Goal: Information Seeking & Learning: Check status

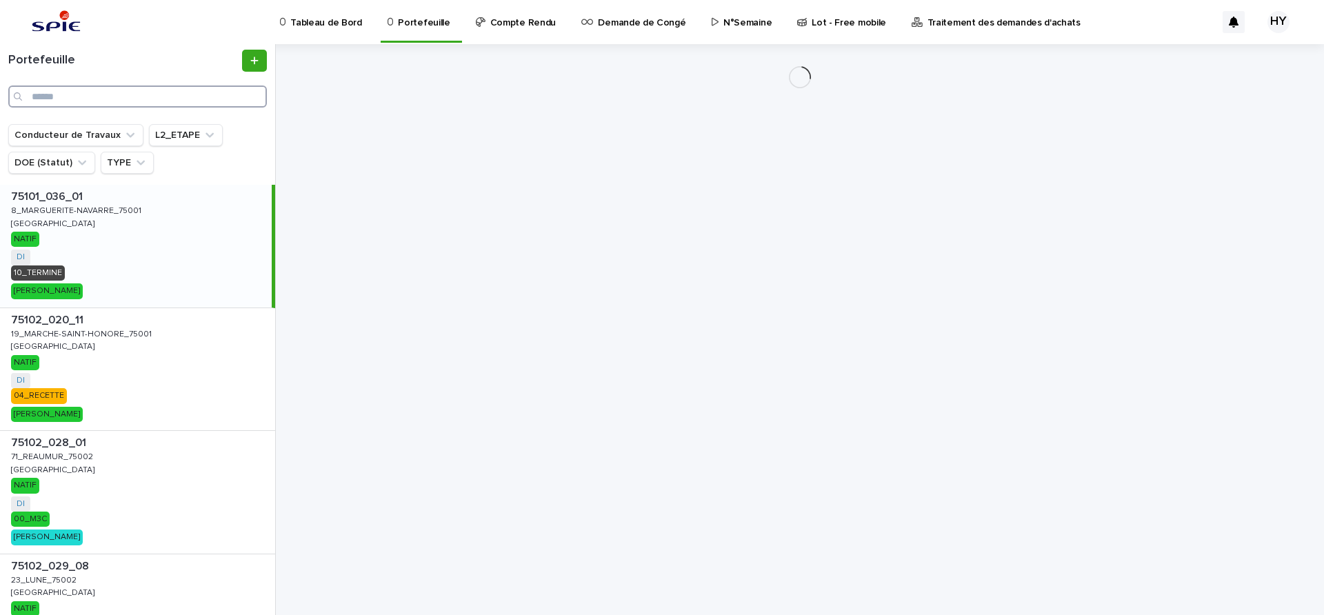
click at [144, 99] on input "Search" at bounding box center [137, 96] width 259 height 22
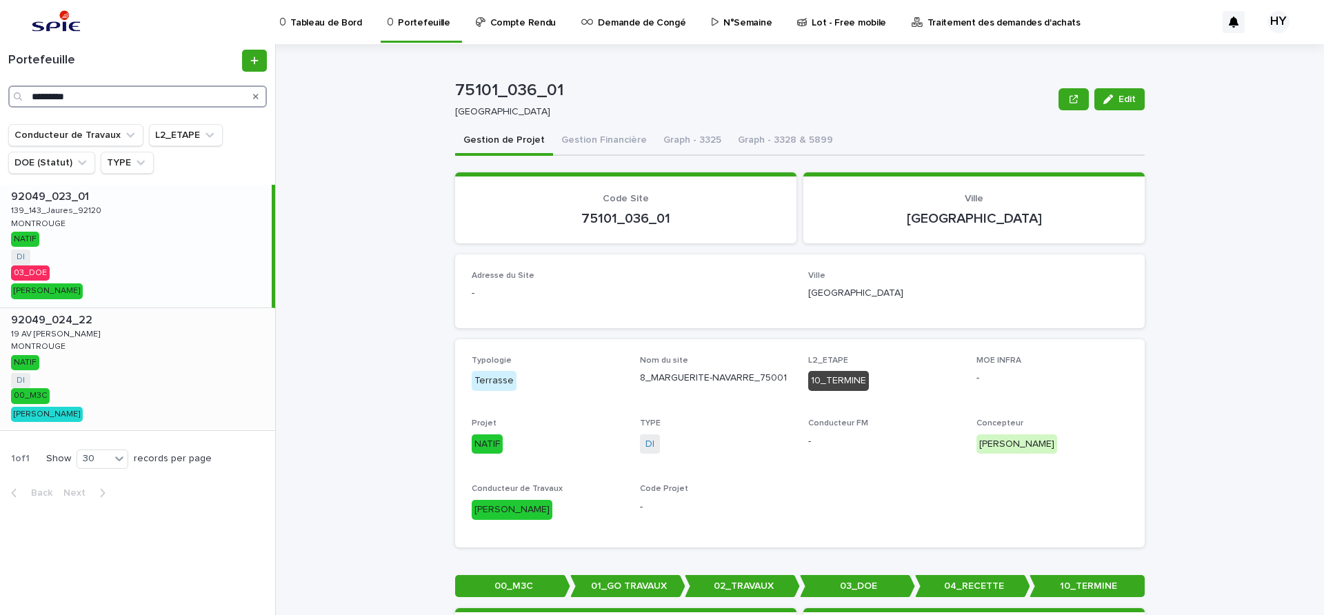
type input "*********"
click at [113, 341] on div "92049_024_22 92049_024_22 19 AV JEAN JAURES 19 AV JEAN JAURES MONTROUGE MONTROU…" at bounding box center [137, 369] width 275 height 123
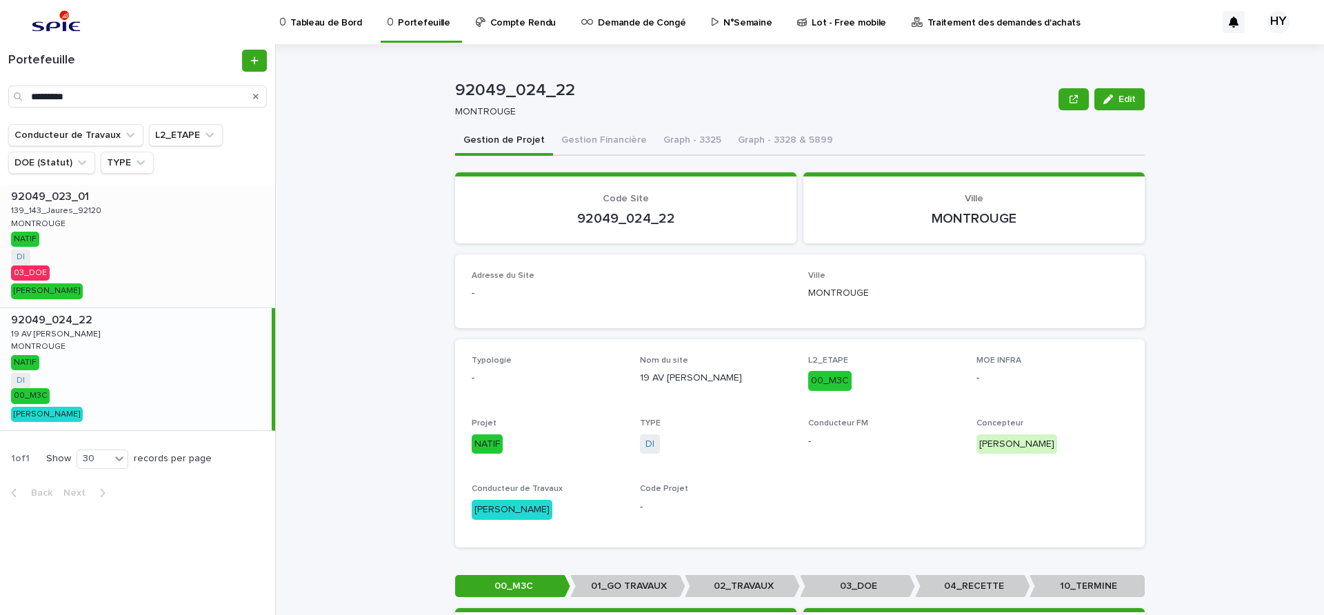
click at [165, 244] on div "92049_023_01 92049_023_01 139_143_Jaures_92120 139_143_Jaures_92120 MONTROUGE M…" at bounding box center [137, 246] width 275 height 123
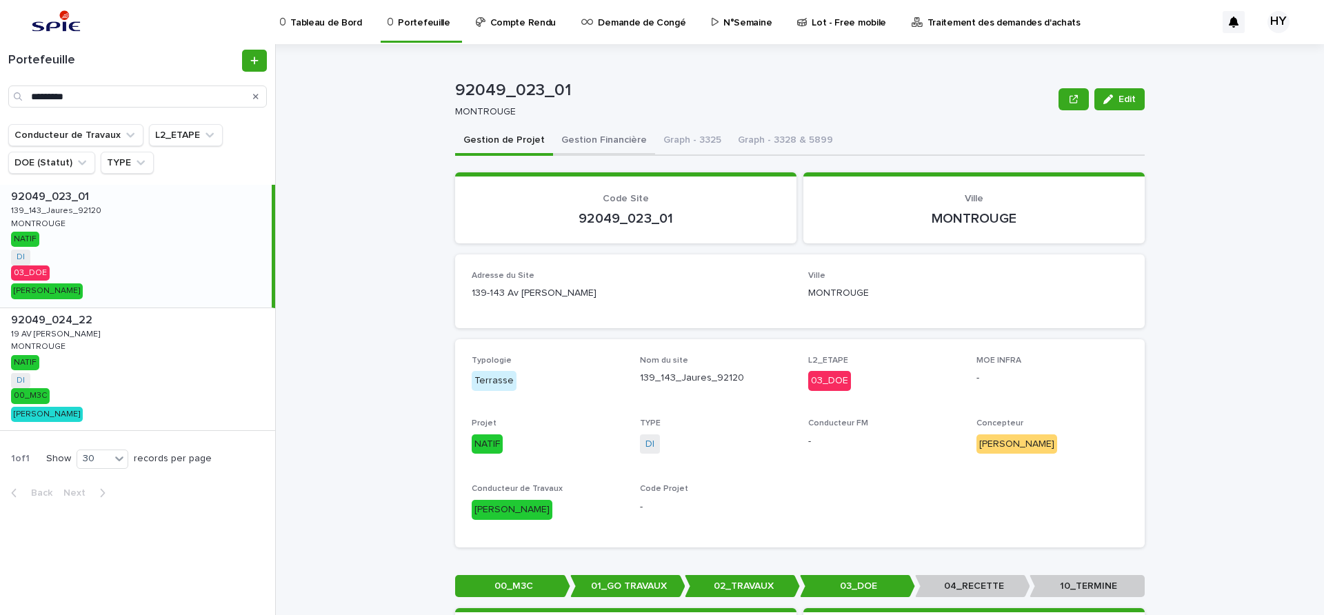
click at [598, 132] on button "Gestion Financière" at bounding box center [604, 141] width 102 height 29
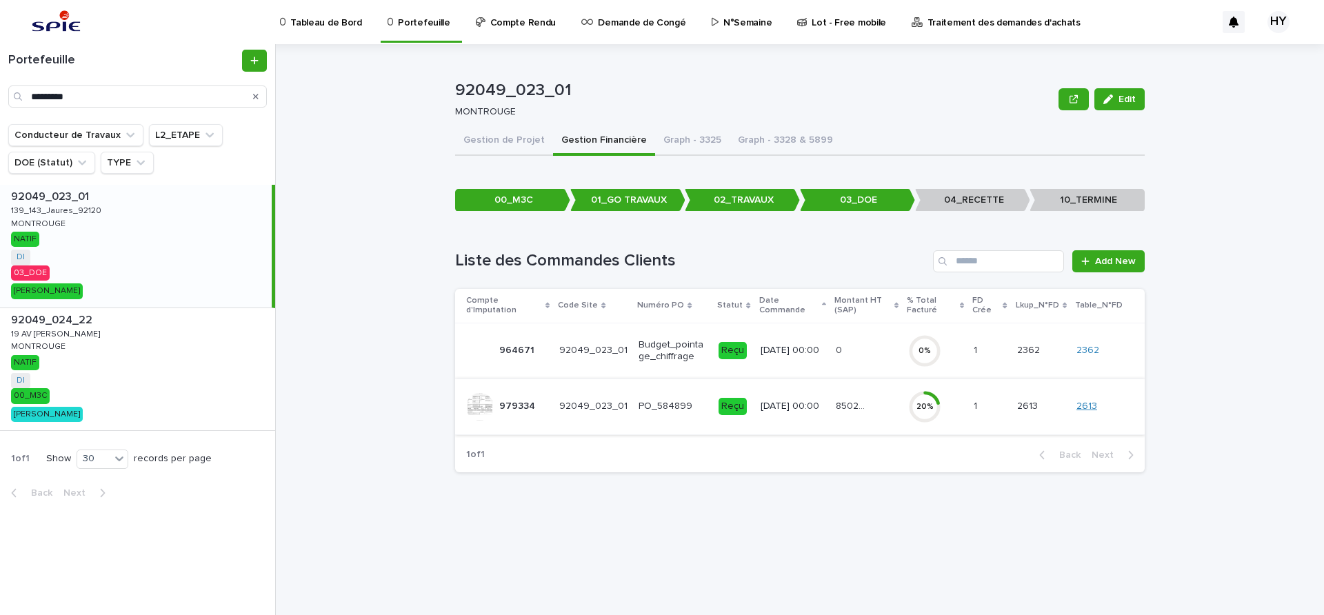
click at [1095, 409] on link "2613" at bounding box center [1086, 407] width 21 height 12
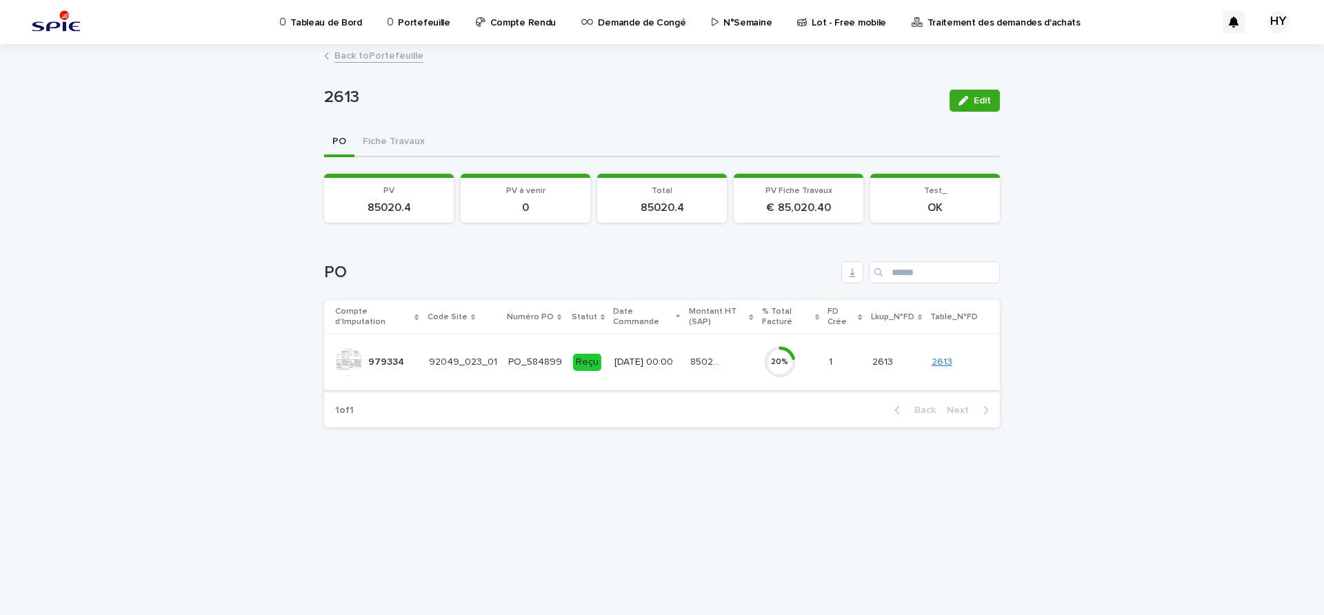
click at [952, 365] on link "2613" at bounding box center [941, 362] width 21 height 12
click at [818, 383] on div "20 %" at bounding box center [790, 362] width 54 height 44
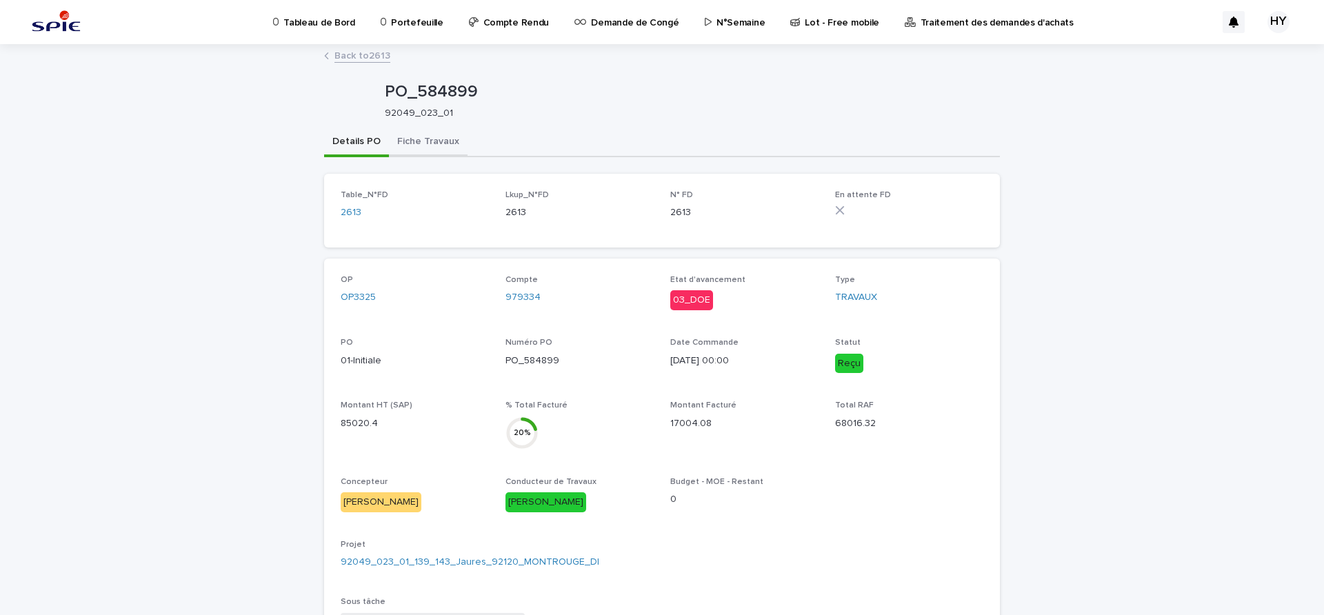
click at [441, 150] on button "Fiche Travaux" at bounding box center [428, 142] width 79 height 29
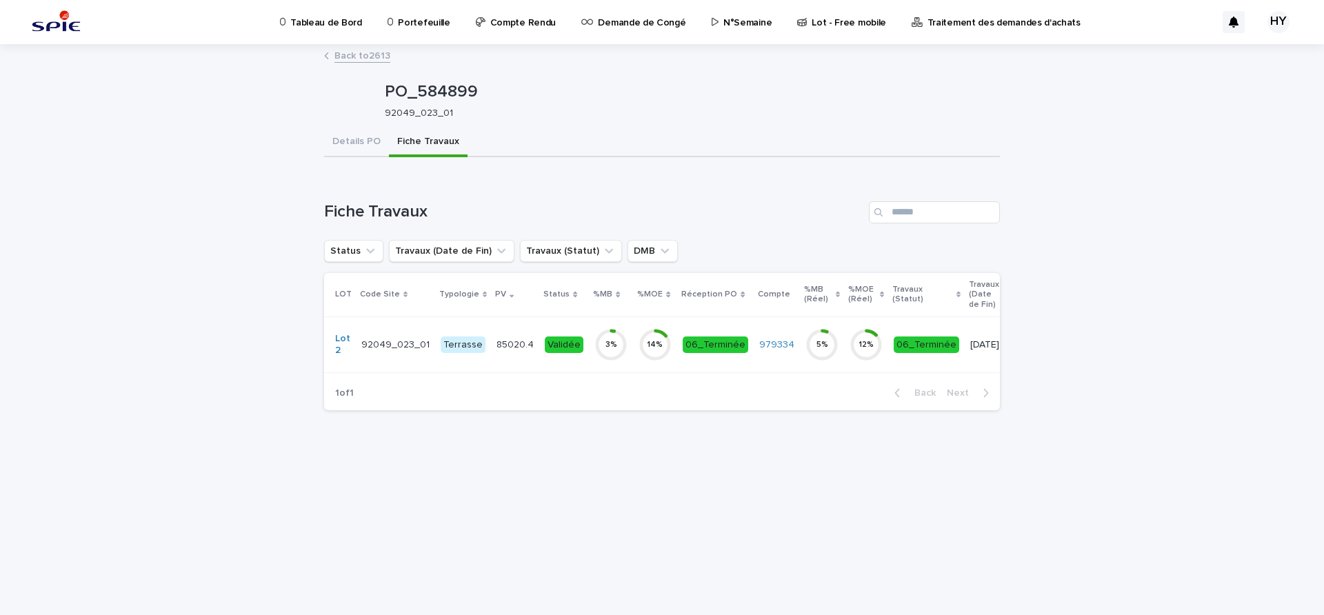
click at [524, 341] on p "85020.4" at bounding box center [516, 343] width 40 height 14
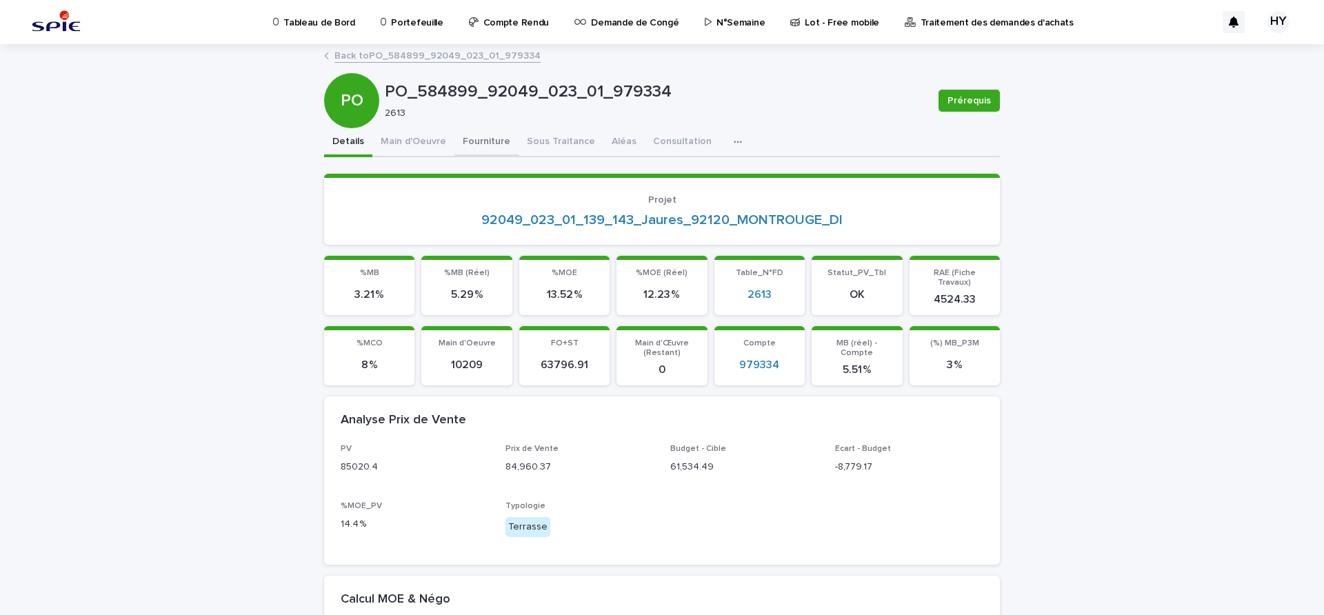
click at [467, 151] on button "Fourniture" at bounding box center [486, 142] width 64 height 29
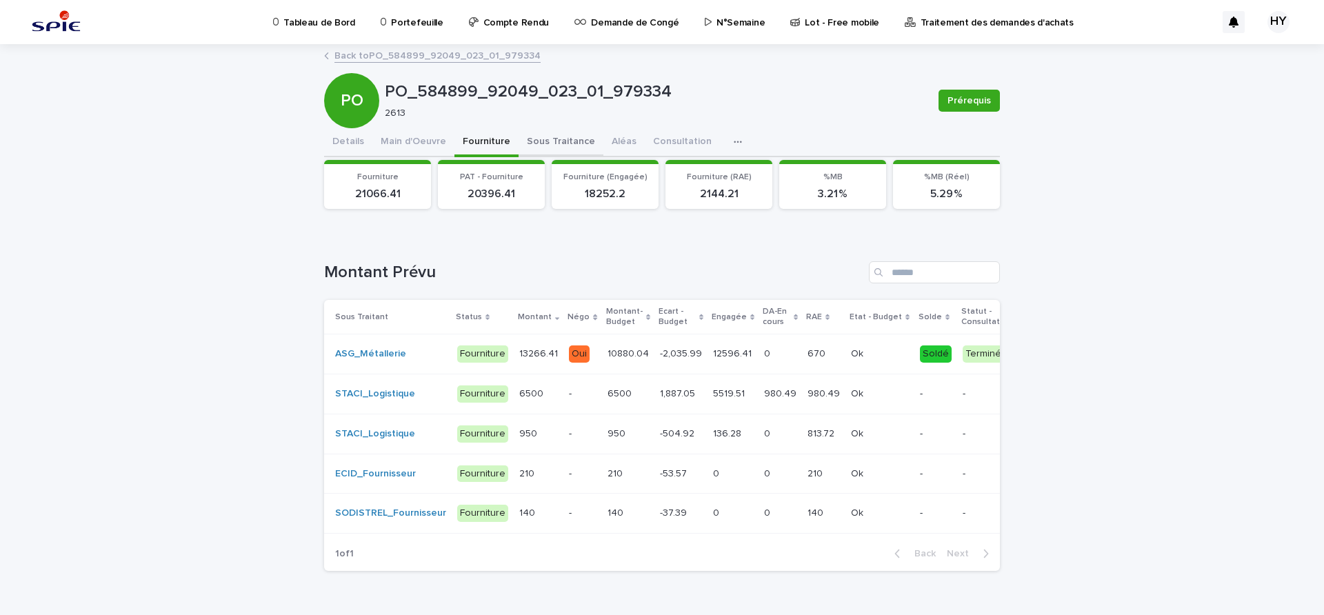
click at [530, 141] on button "Sous Traitance" at bounding box center [560, 142] width 85 height 29
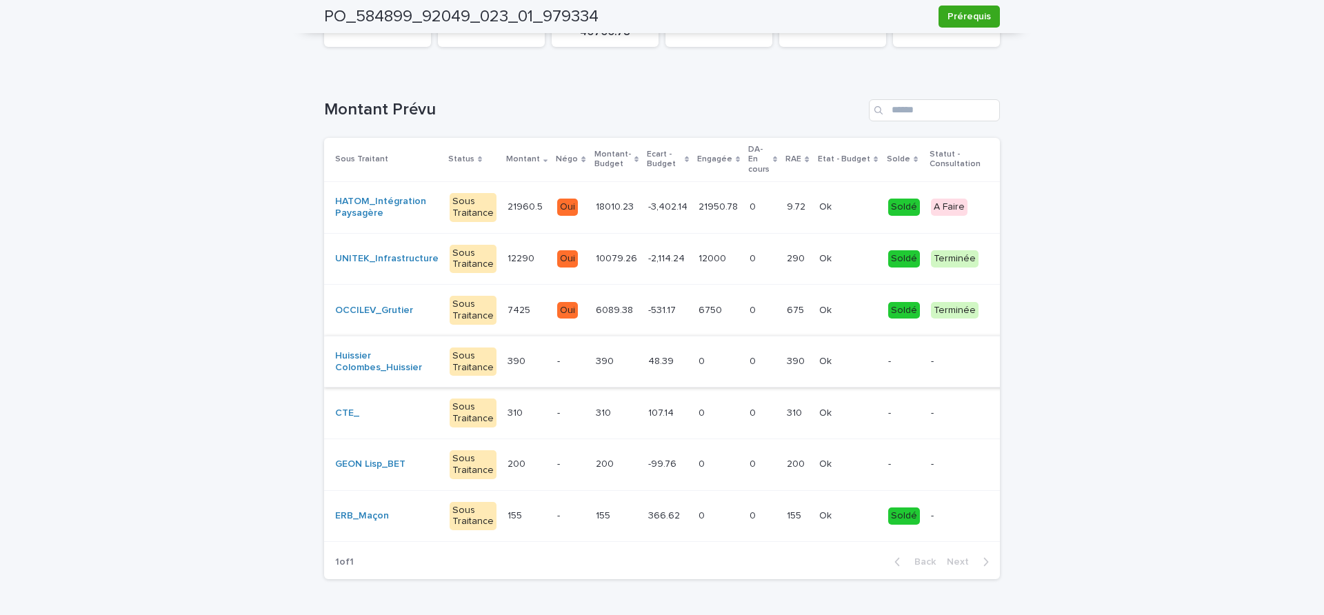
scroll to position [86, 0]
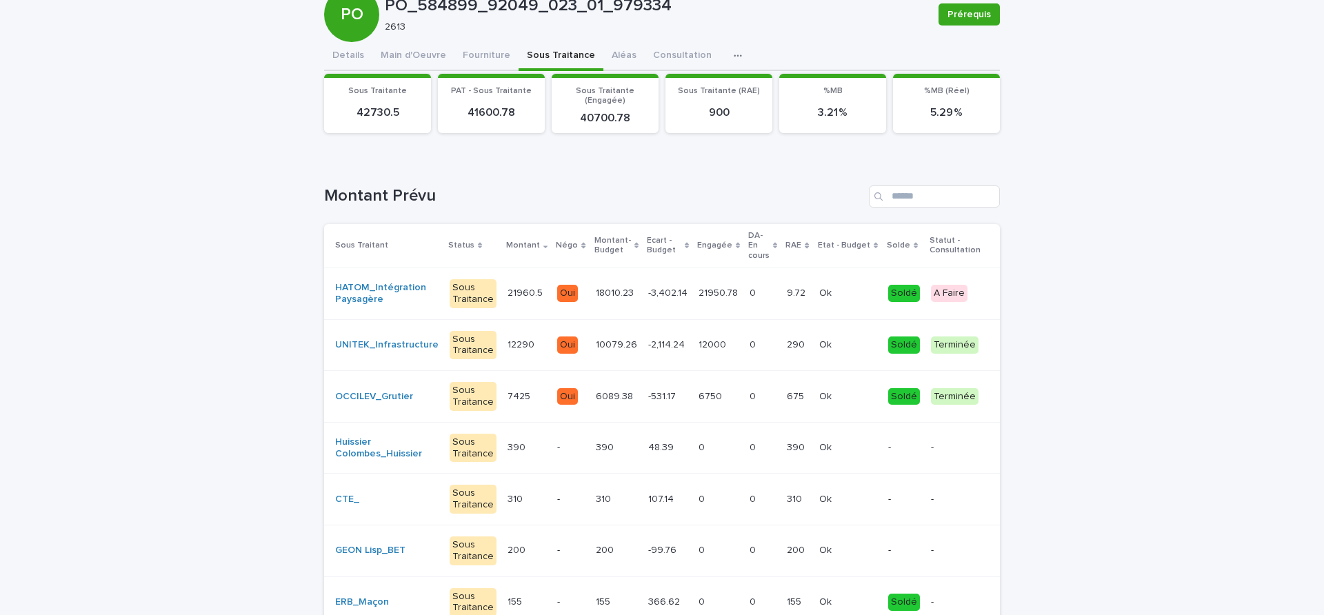
click at [487, 53] on div "Tableau de Bord Portefeuille Compte Rendu Demande de Congé N°Semaine Lot - Free…" at bounding box center [662, 329] width 1324 height 831
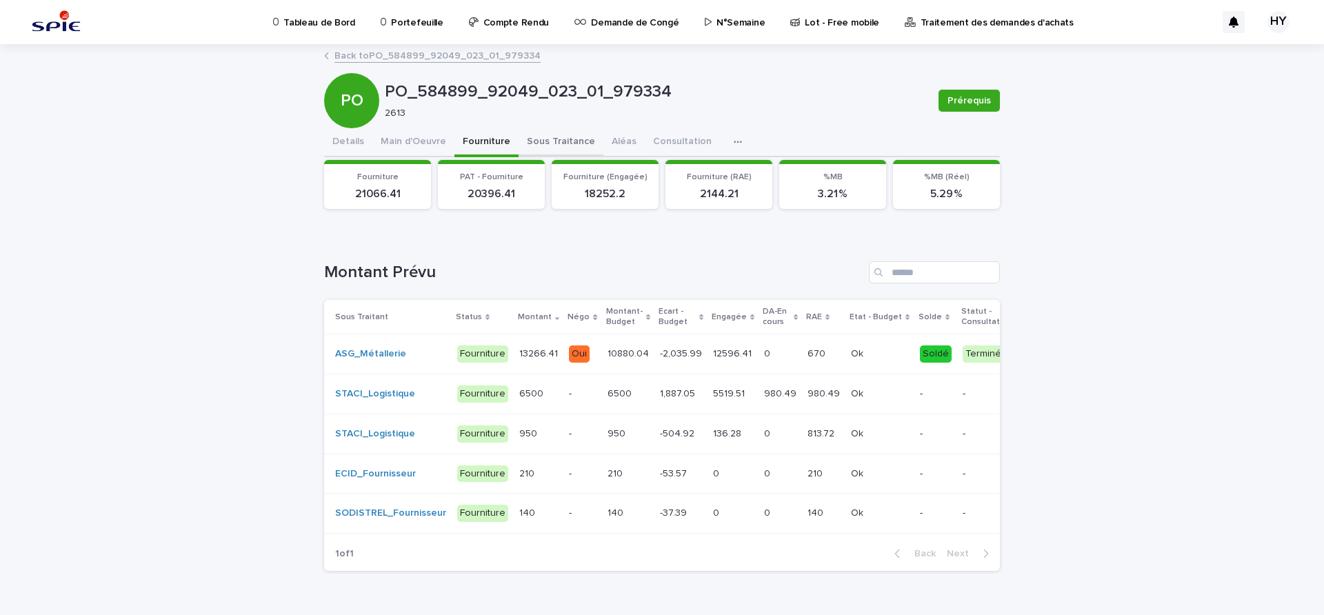
click at [525, 136] on button "Sous Traitance" at bounding box center [560, 142] width 85 height 29
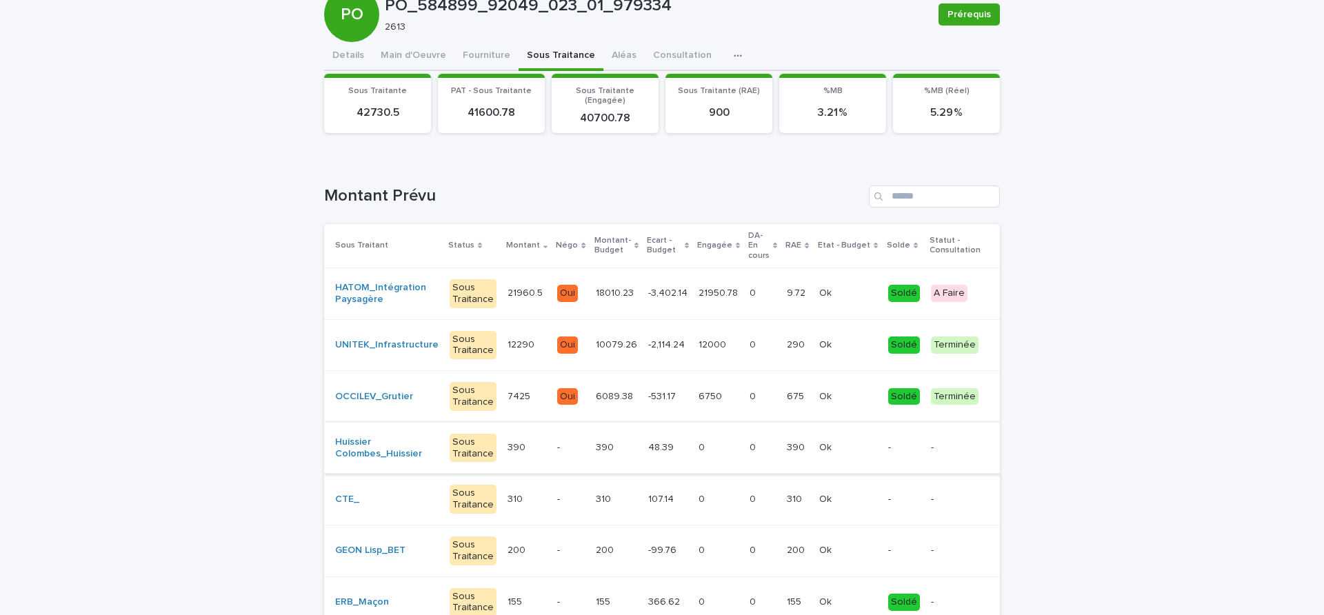
scroll to position [172, 0]
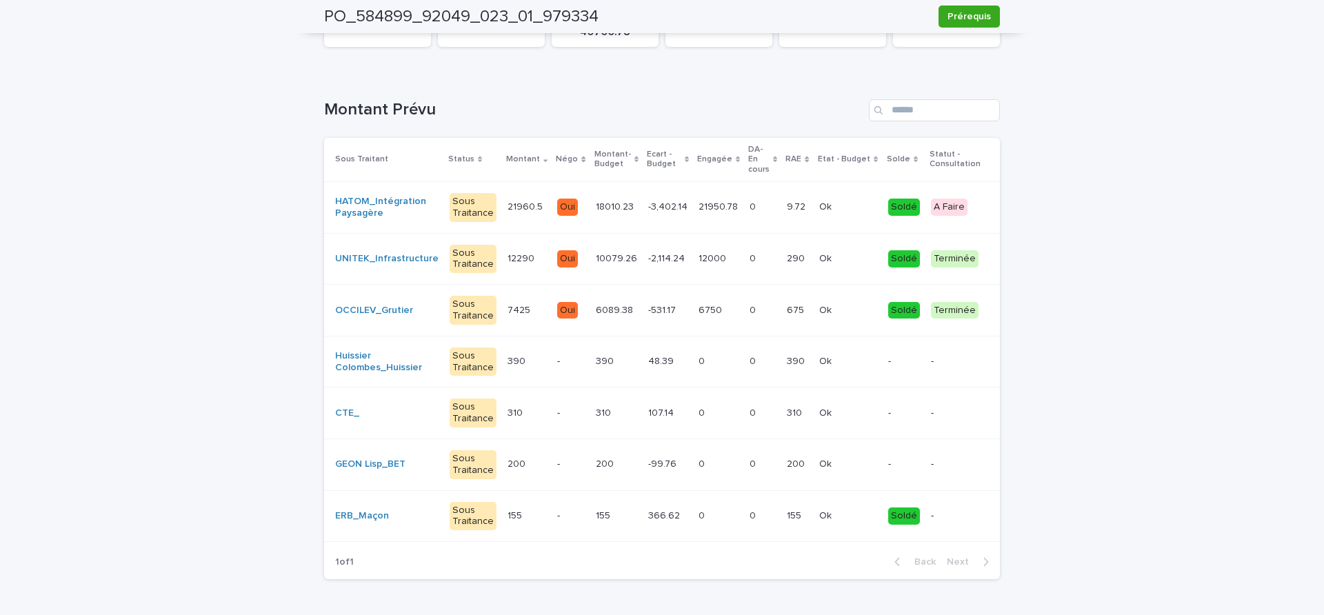
click at [652, 512] on p "366.62" at bounding box center [665, 514] width 34 height 14
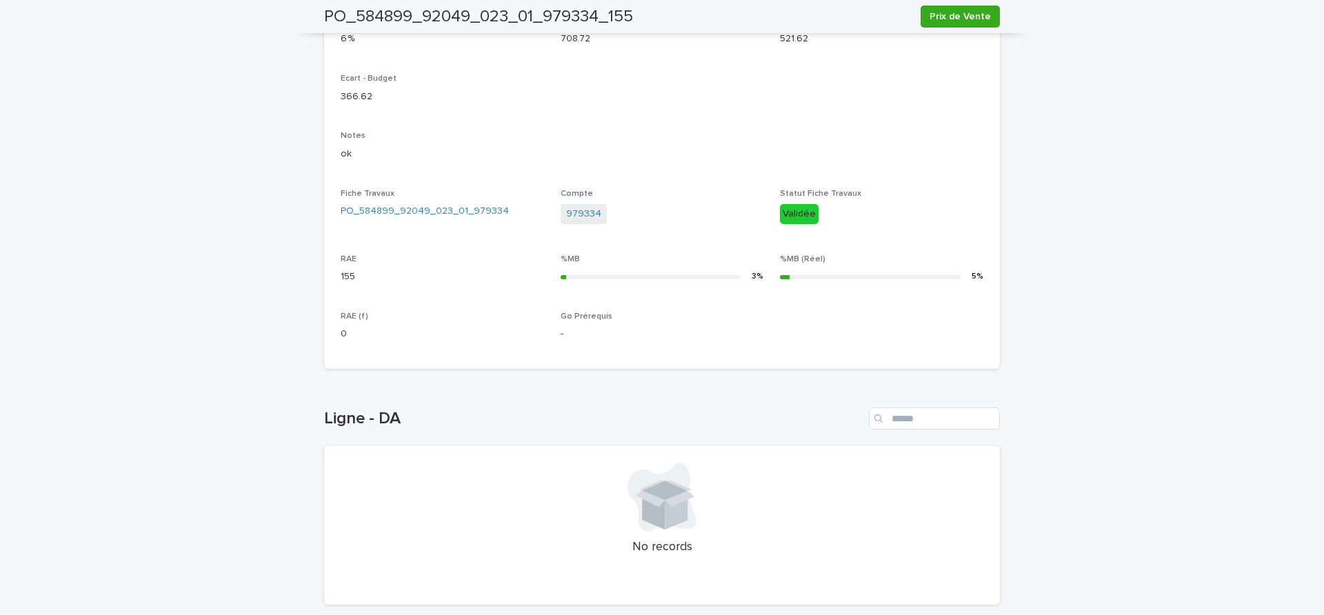
scroll to position [31, 0]
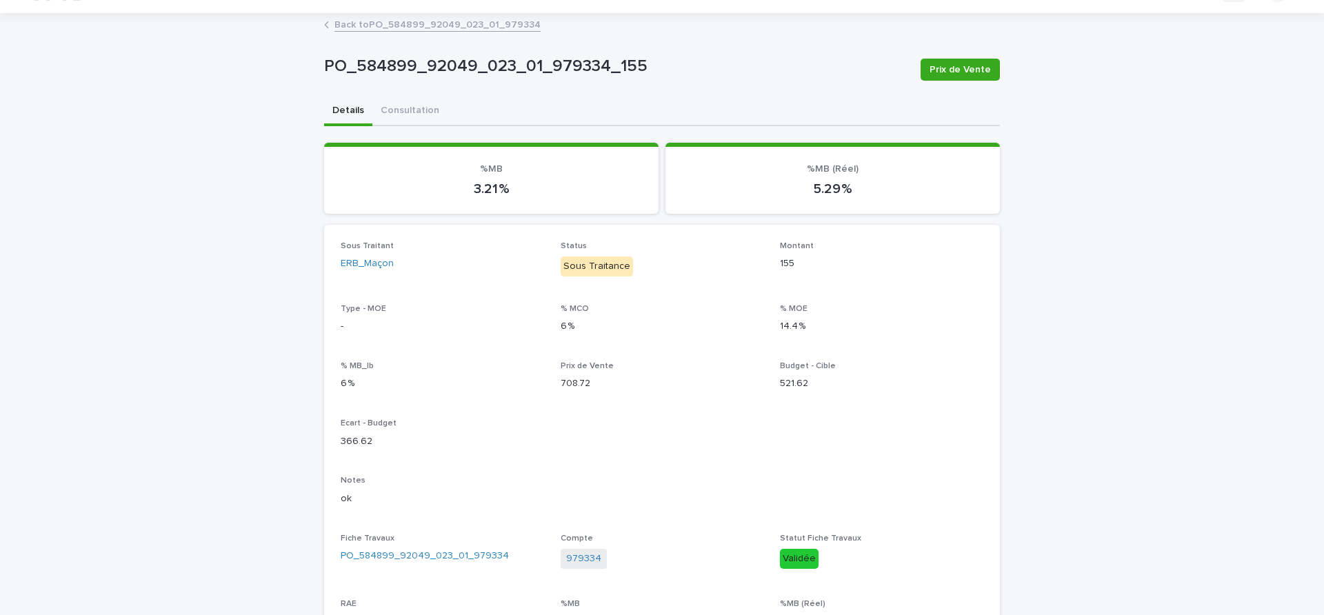
click at [469, 25] on link "Back to PO_584899_92049_023_01_979334" at bounding box center [437, 24] width 206 height 16
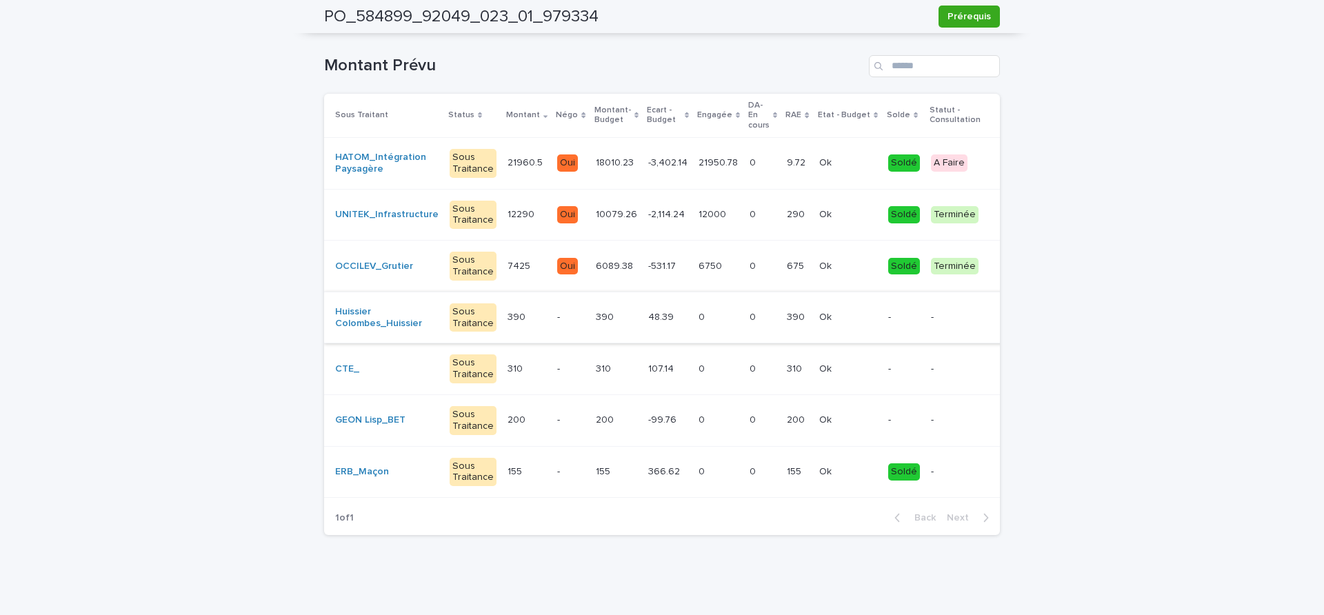
scroll to position [57, 0]
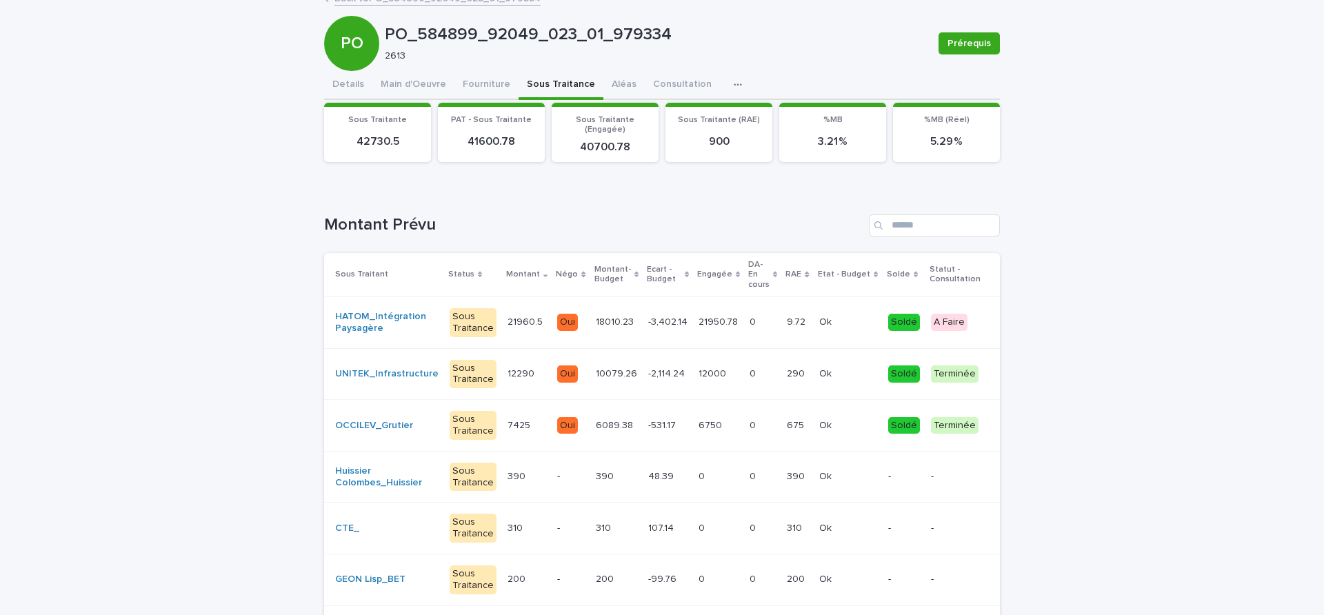
click at [484, 92] on div "PO_584899_92049_023_01_979334 Prérequis PO PO_584899_92049_023_01_979334 2613 P…" at bounding box center [662, 346] width 676 height 717
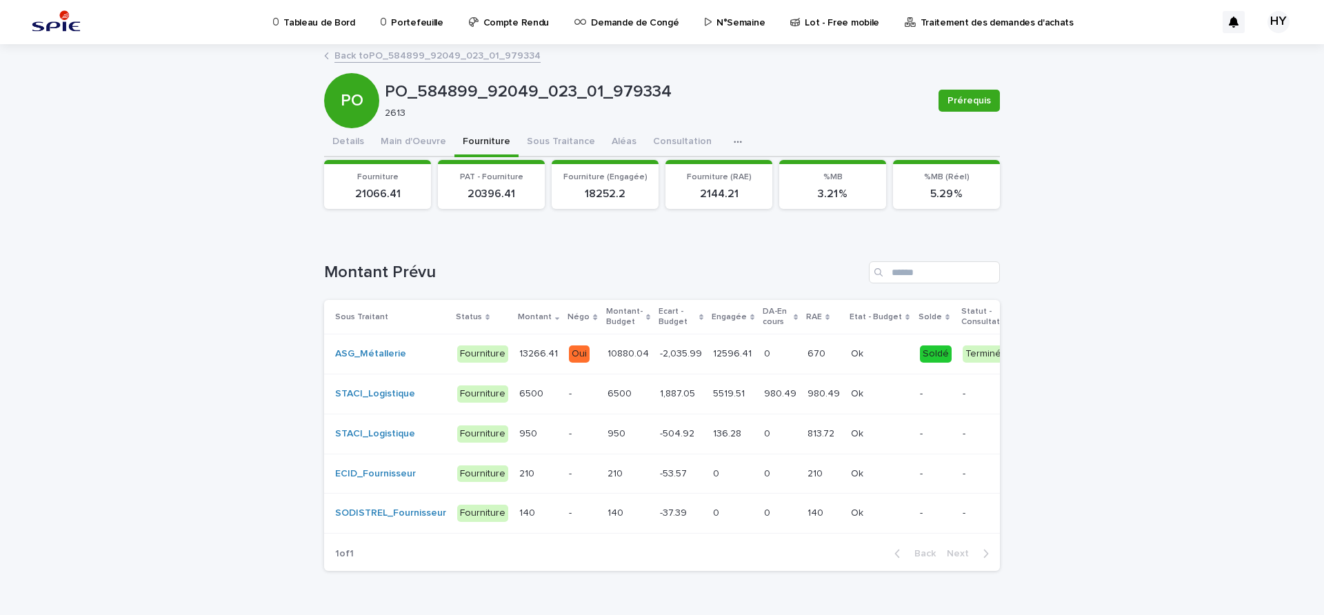
scroll to position [49, 0]
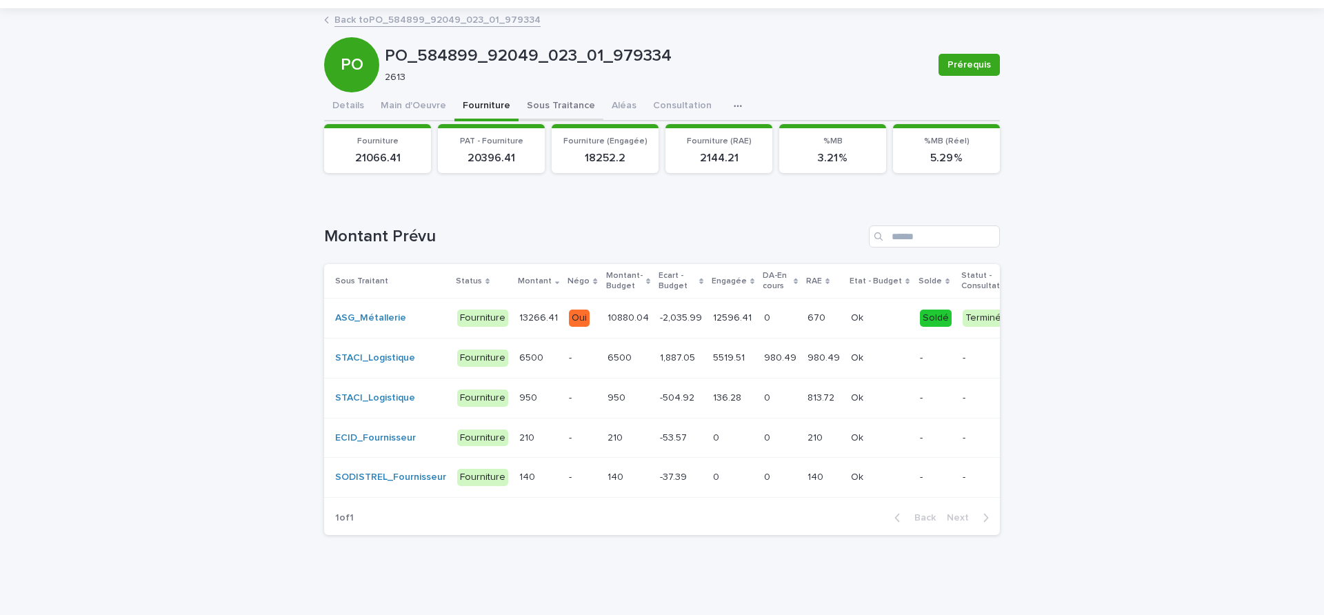
click at [539, 87] on div "PO_584899_92049_023_01_979334 Prérequis PO PO_584899_92049_023_01_979334 2613 P…" at bounding box center [662, 278] width 676 height 536
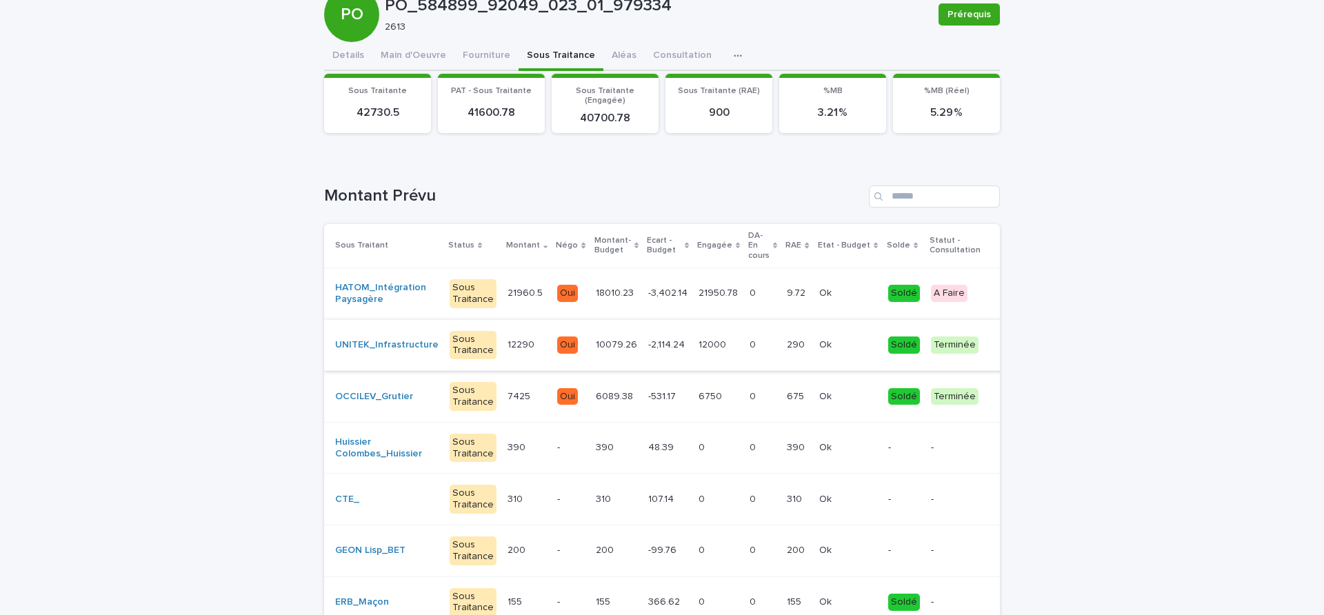
scroll to position [230, 0]
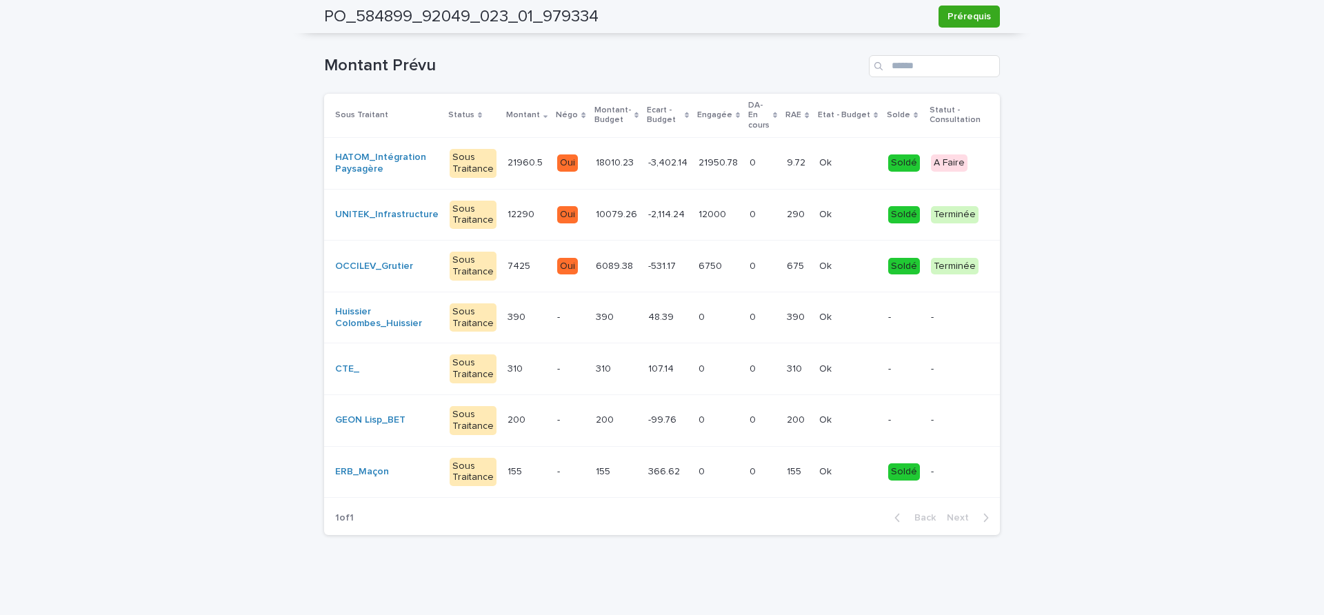
click at [749, 465] on div "0 0" at bounding box center [762, 472] width 26 height 23
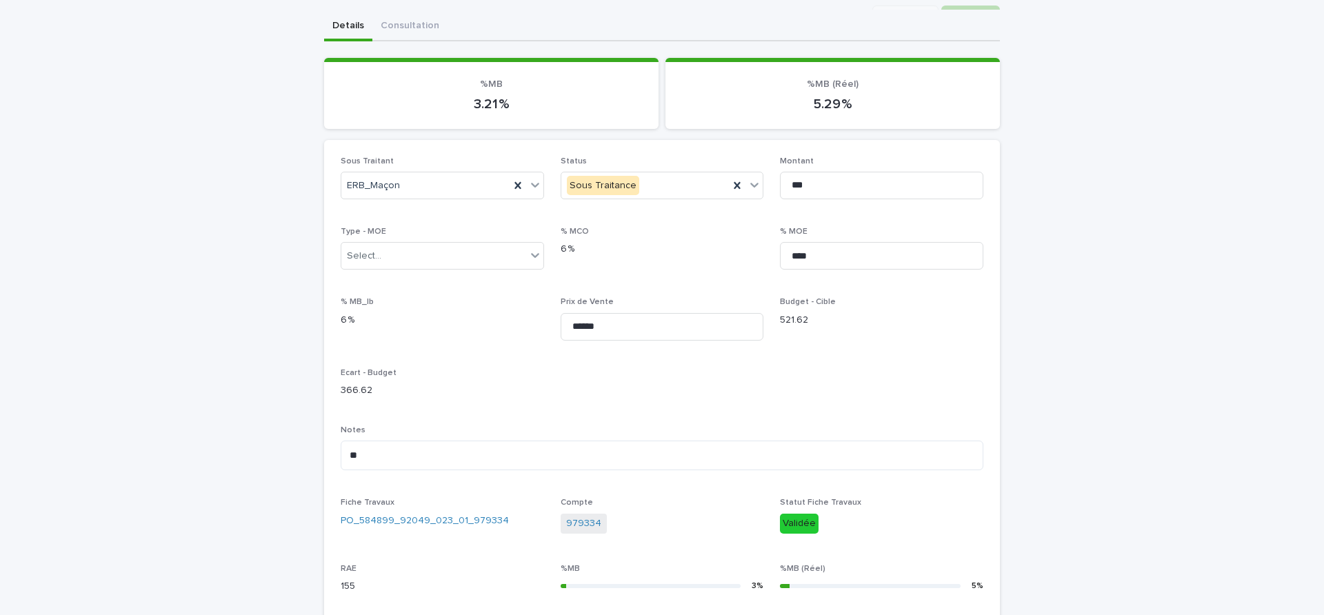
scroll to position [30, 0]
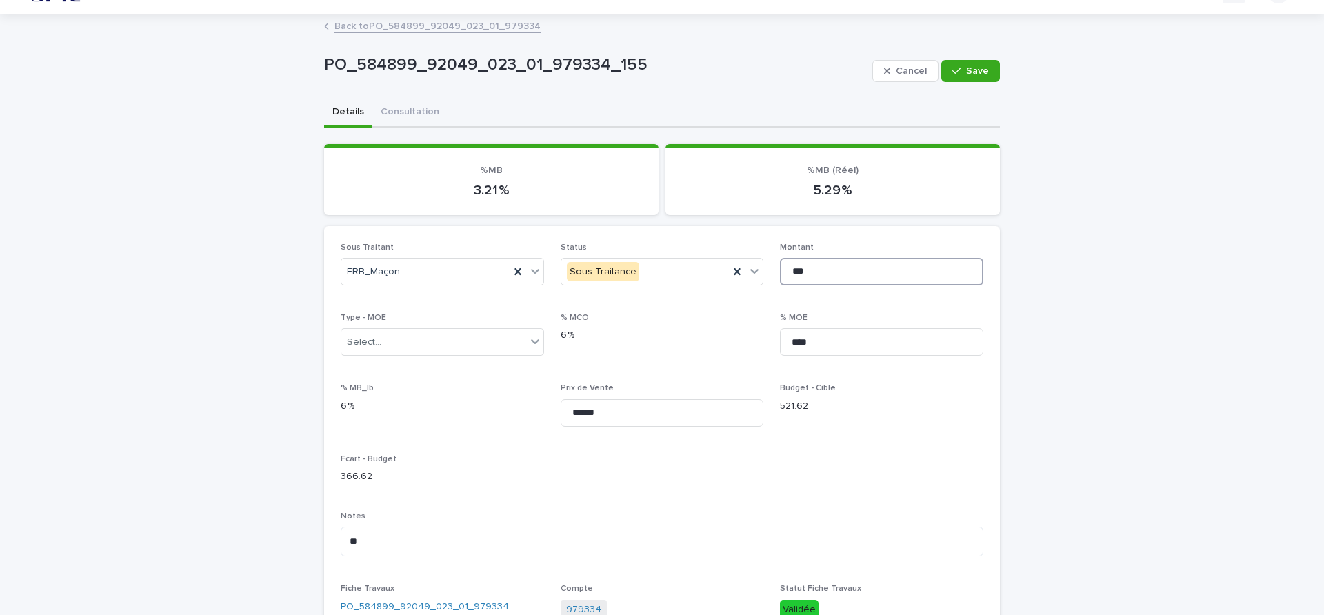
click at [813, 267] on input "***" at bounding box center [881, 272] width 203 height 28
type input "***"
click at [986, 69] on button "Save" at bounding box center [970, 71] width 59 height 22
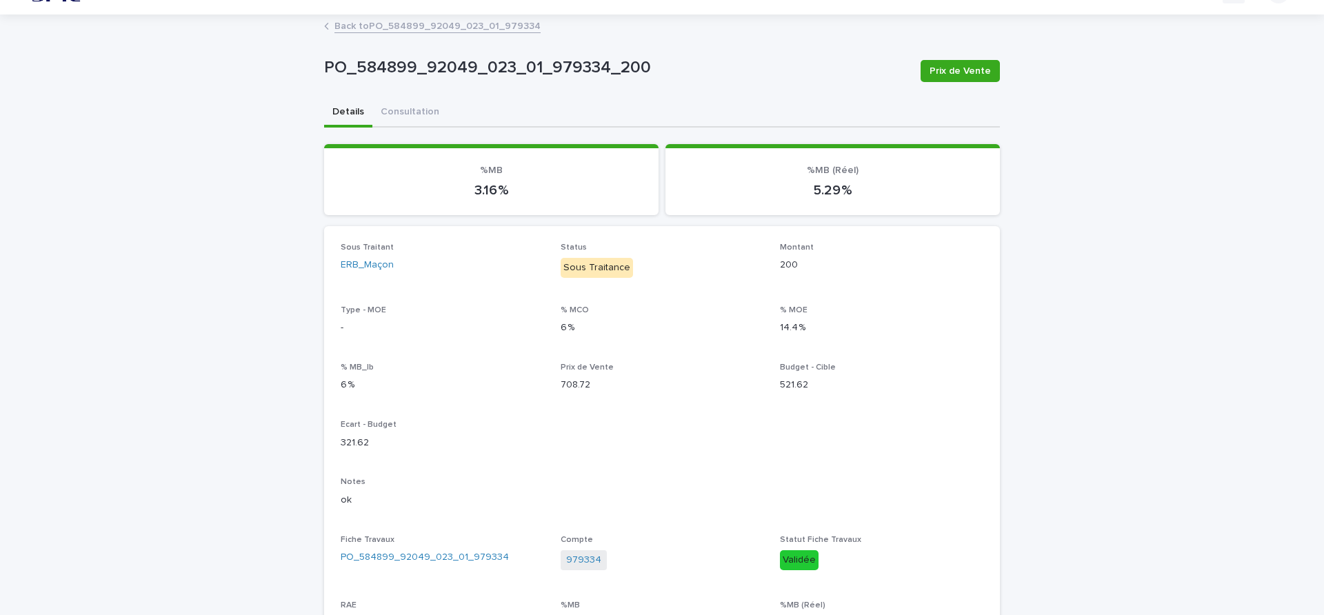
click at [423, 26] on link "Back to PO_584899_92049_023_01_979334" at bounding box center [437, 25] width 206 height 16
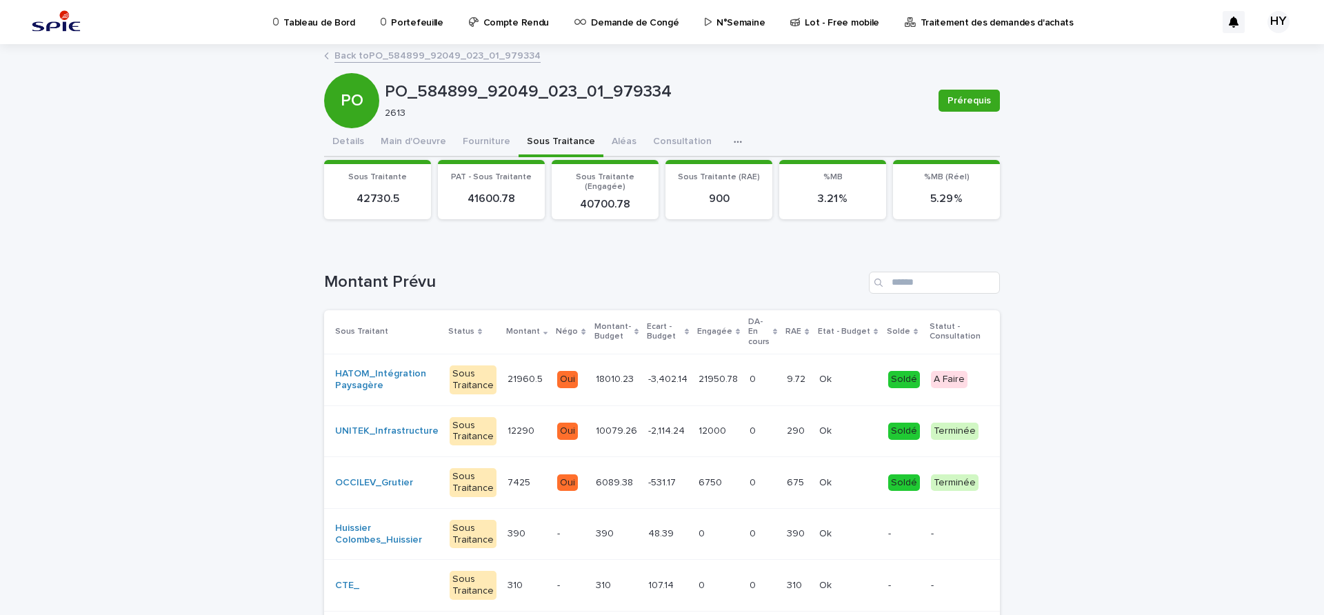
scroll to position [230, 0]
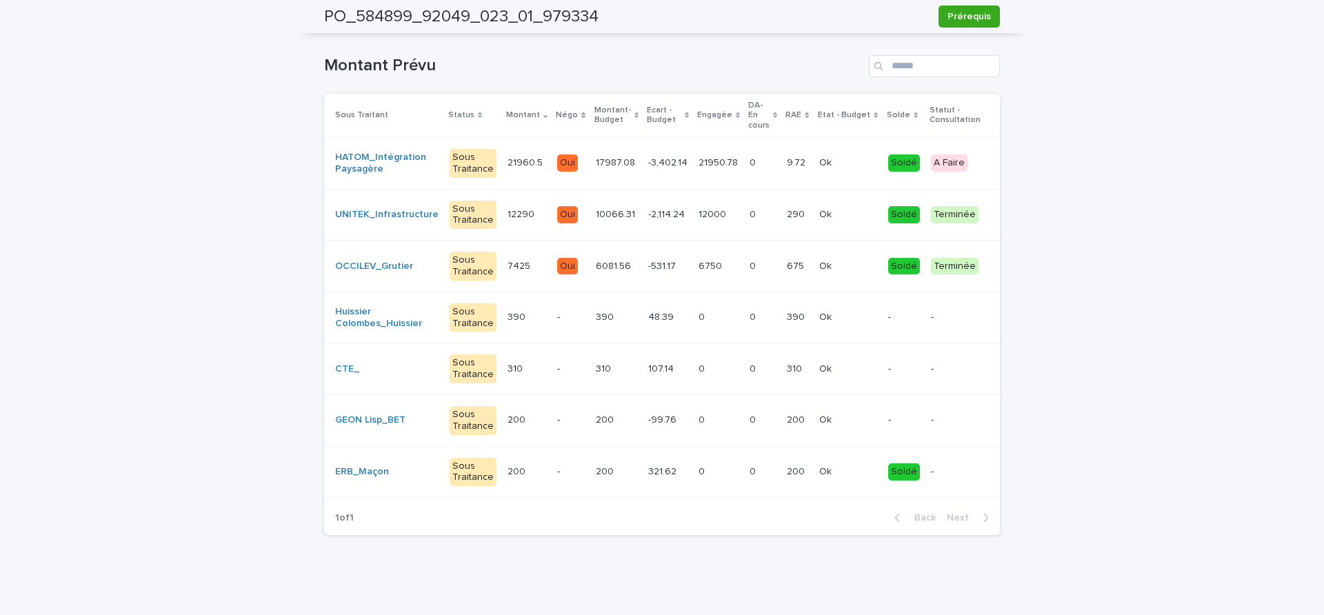
click at [787, 463] on p "200" at bounding box center [797, 470] width 21 height 14
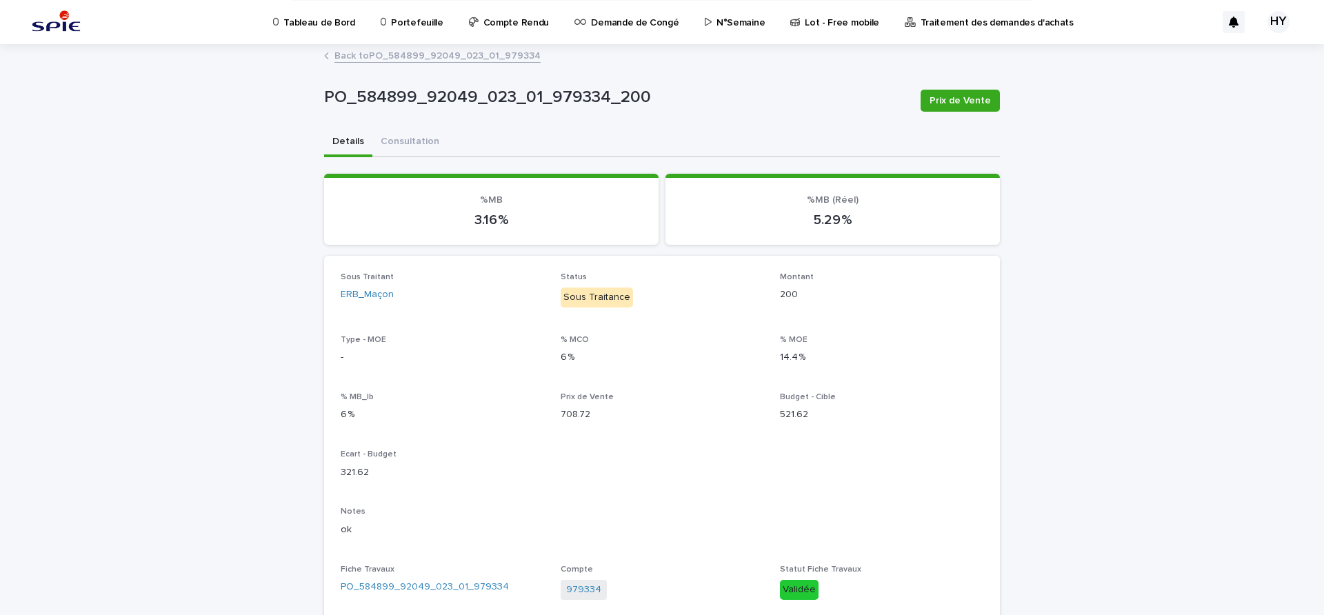
scroll to position [445, 0]
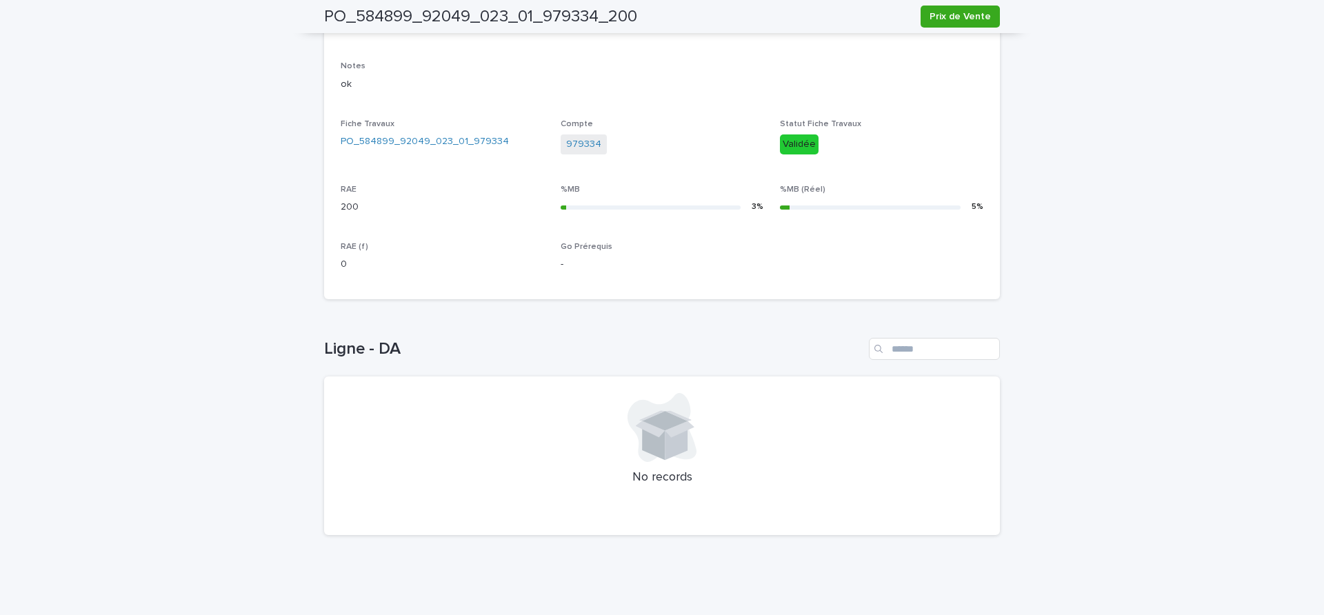
click at [646, 374] on div "Ligne - DA No records" at bounding box center [662, 436] width 676 height 197
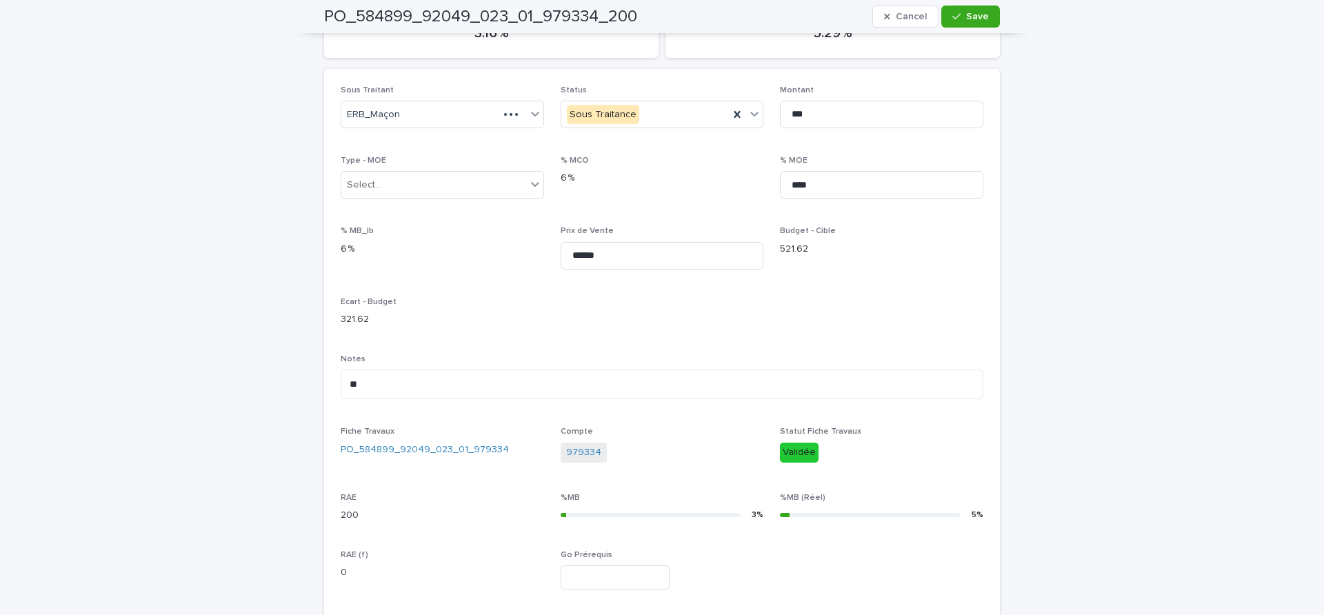
scroll to position [216, 0]
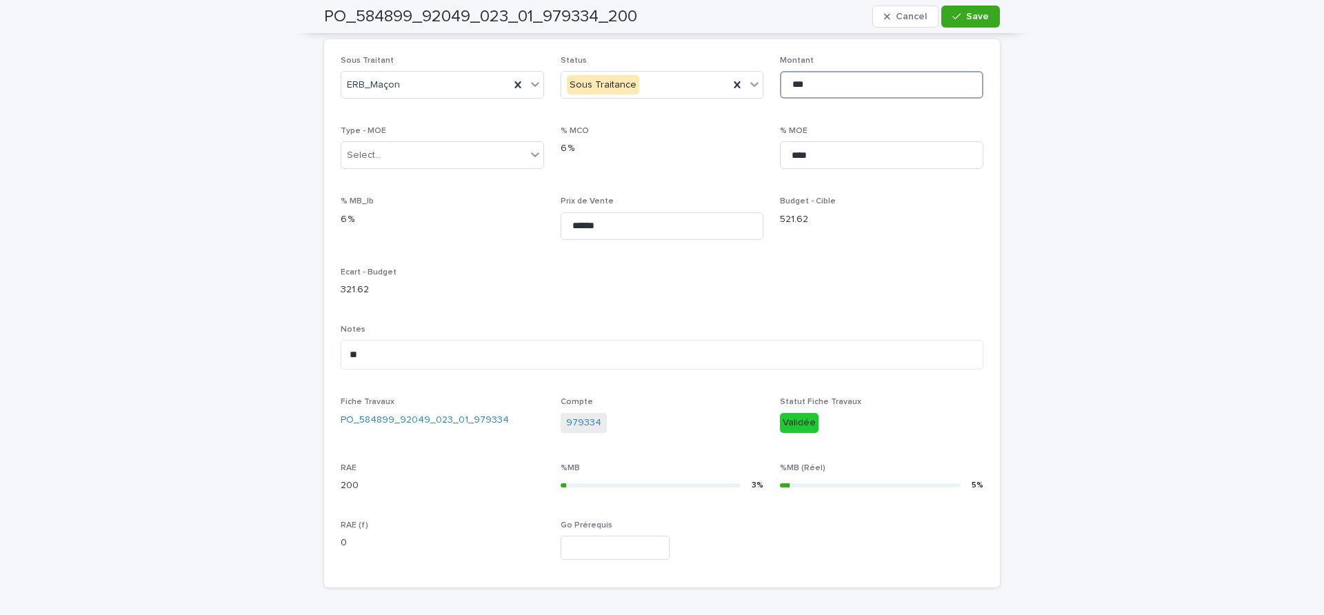
click at [848, 75] on input "***" at bounding box center [881, 85] width 203 height 28
type input "***"
click at [966, 19] on span "Save" at bounding box center [977, 17] width 23 height 10
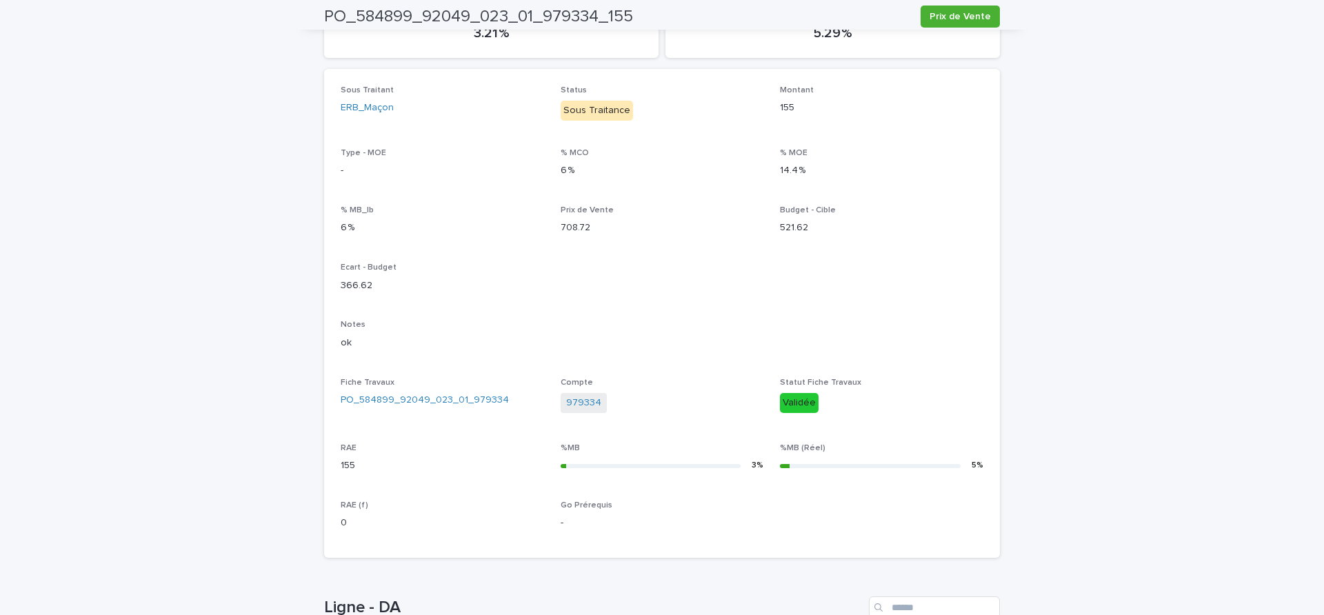
scroll to position [0, 0]
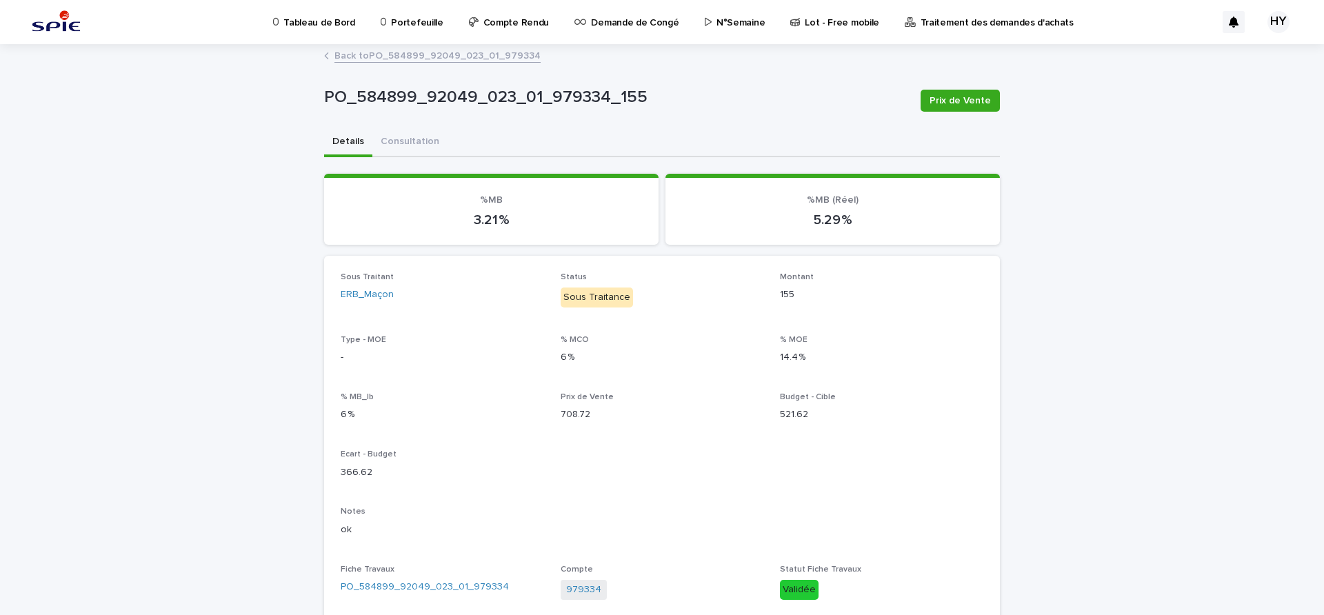
click at [434, 61] on link "Back to PO_584899_92049_023_01_979334" at bounding box center [437, 55] width 206 height 16
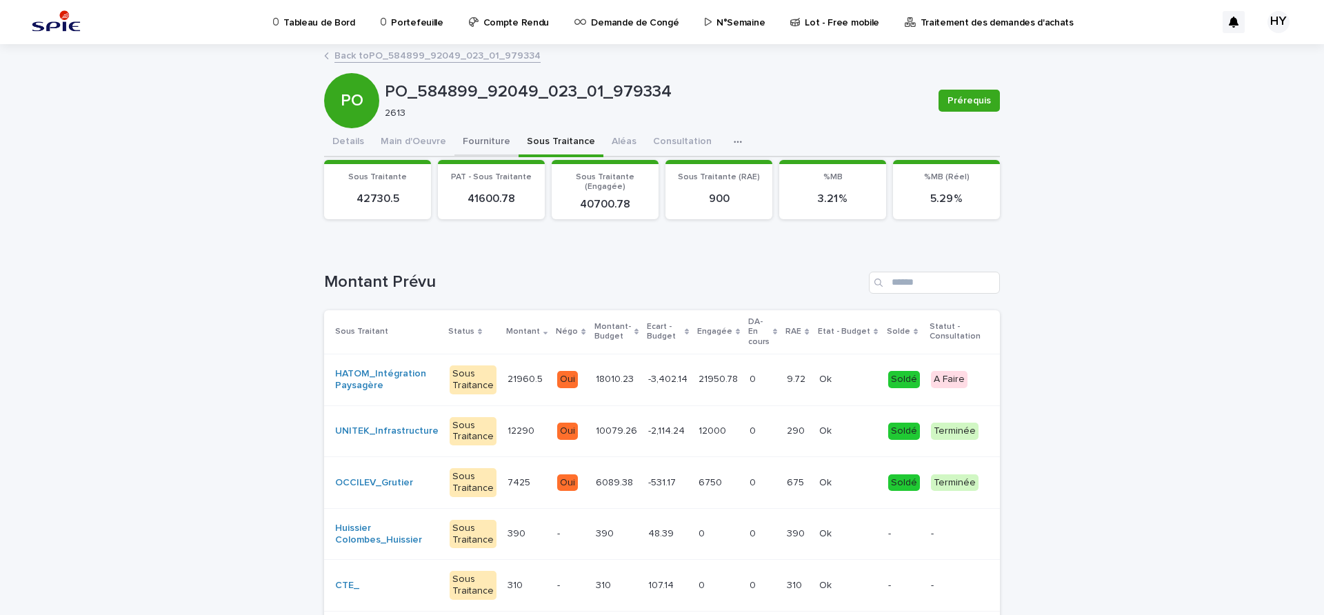
click at [458, 129] on button "Fourniture" at bounding box center [486, 142] width 64 height 29
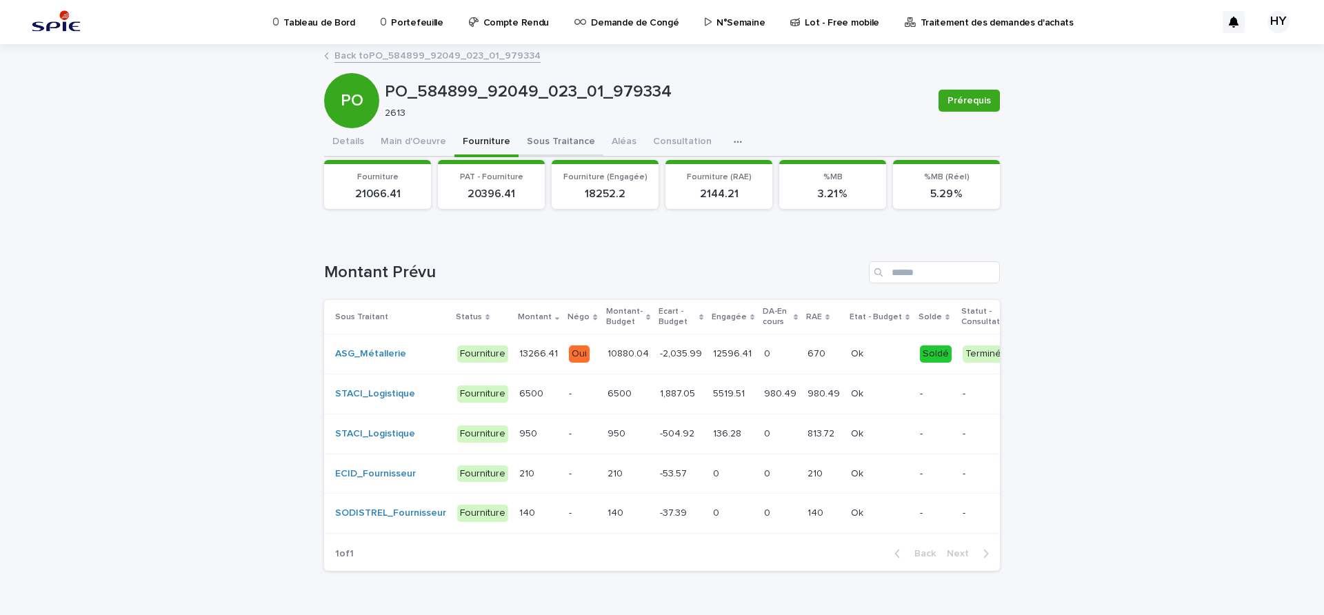
click at [547, 153] on button "Sous Traitance" at bounding box center [560, 142] width 85 height 29
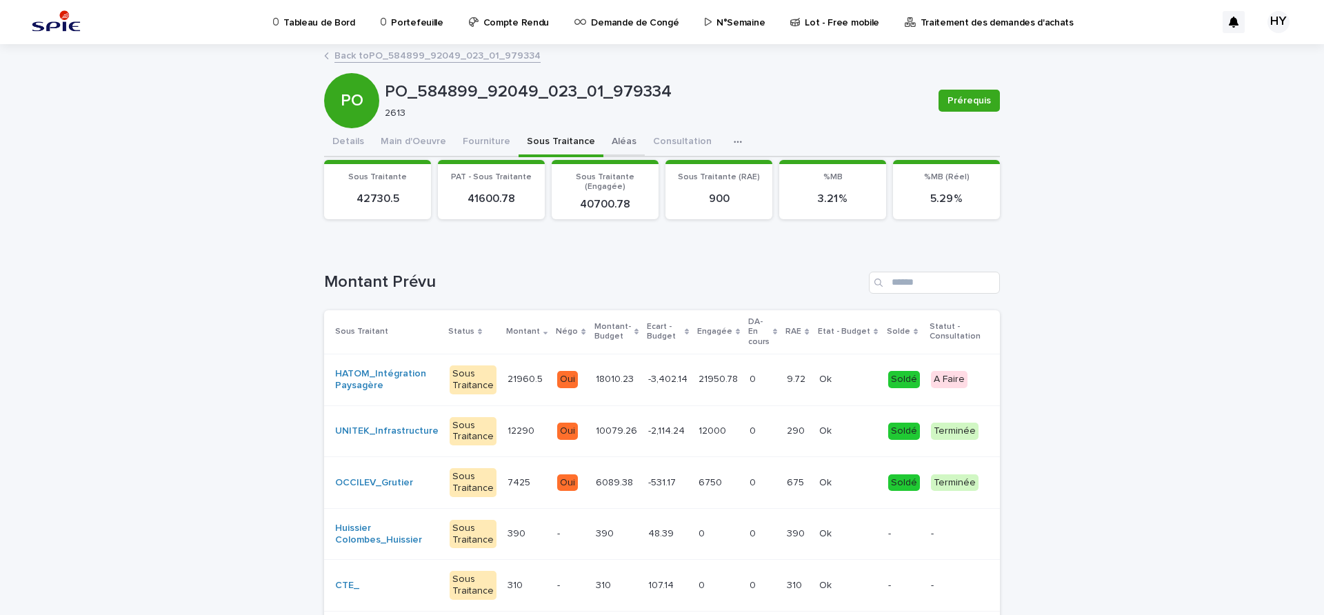
click at [603, 142] on button "Aléas" at bounding box center [623, 142] width 41 height 29
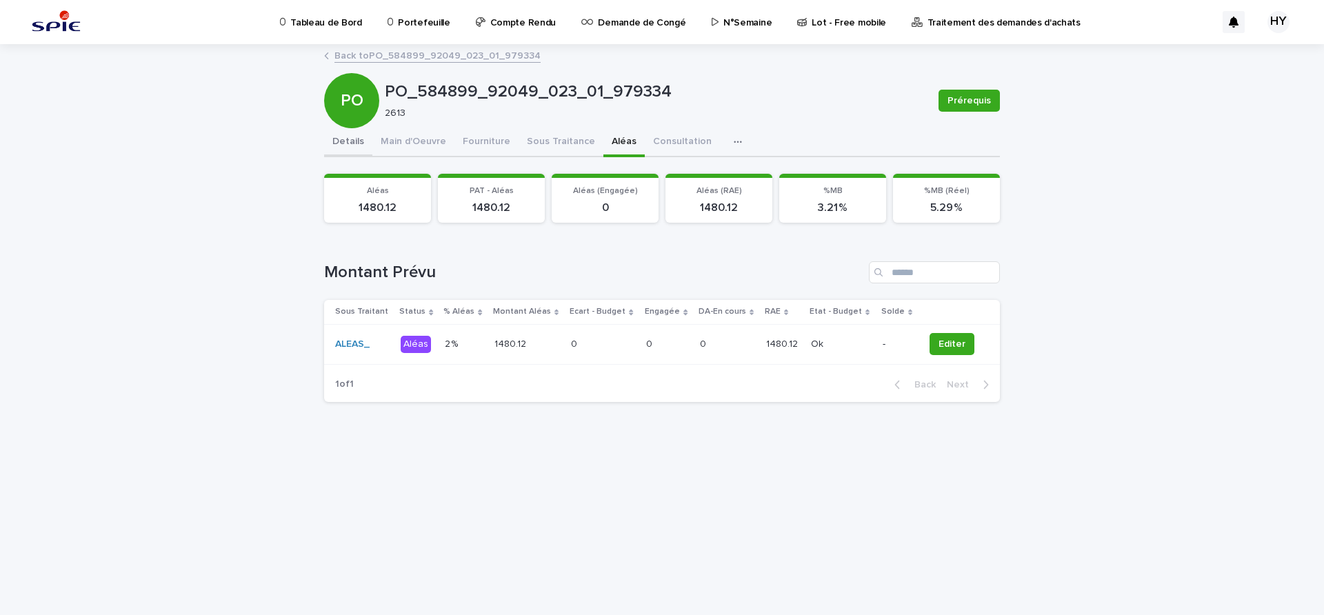
click at [357, 143] on button "Details" at bounding box center [348, 142] width 48 height 29
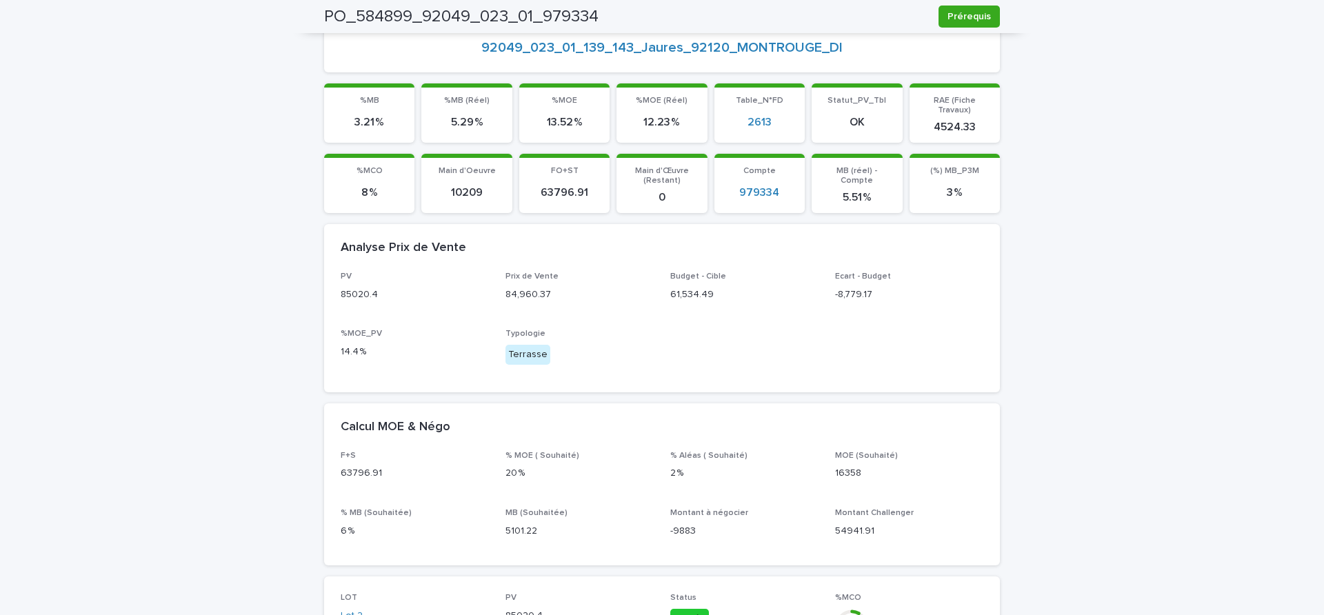
scroll to position [259, 0]
